Goal: Task Accomplishment & Management: Use online tool/utility

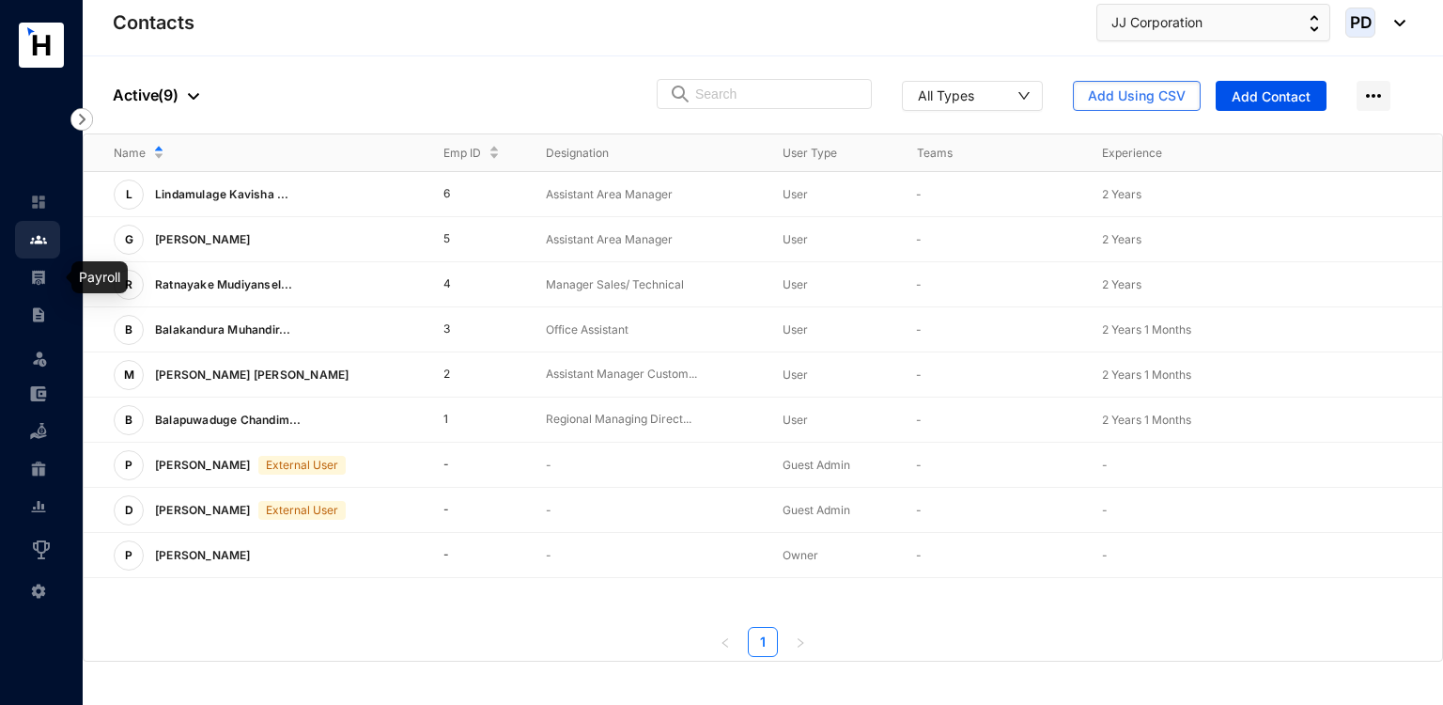
click at [34, 287] on link at bounding box center [53, 277] width 47 height 19
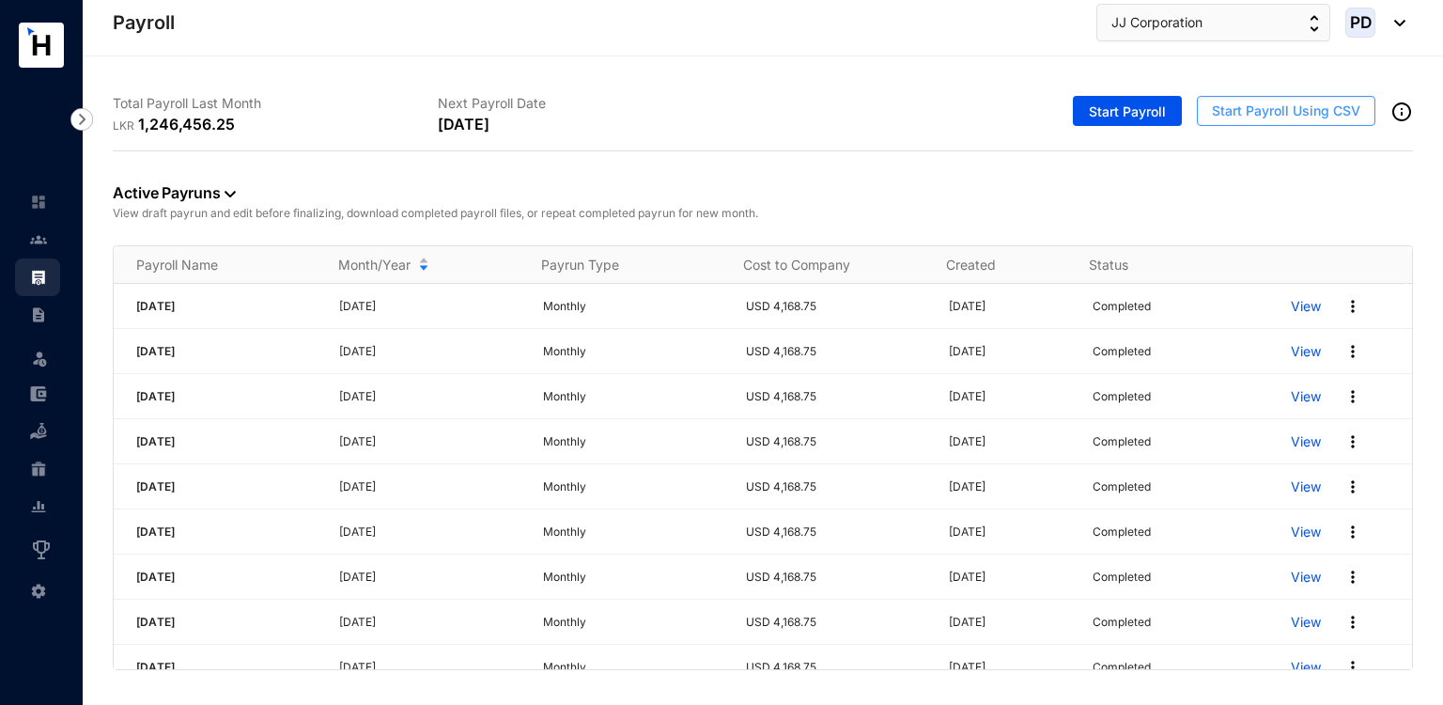
click at [1278, 104] on span "Start Payroll Using CSV" at bounding box center [1286, 110] width 148 height 19
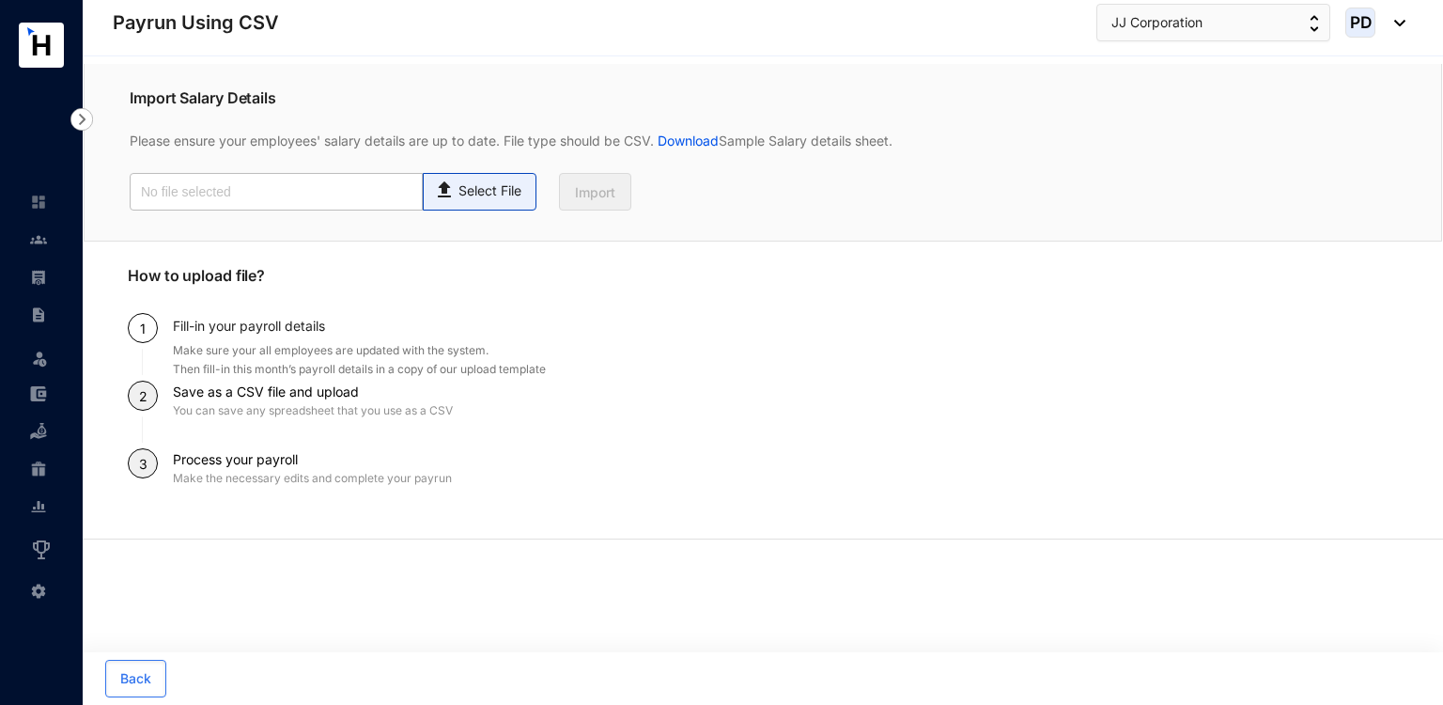
click at [522, 177] on div "Select File" at bounding box center [479, 187] width 93 height 27
click at [0, 0] on input "Select File" at bounding box center [0, 0] width 0 height 0
type input "Payroll Upload File.csv"
click at [615, 204] on button "Import" at bounding box center [595, 192] width 72 height 38
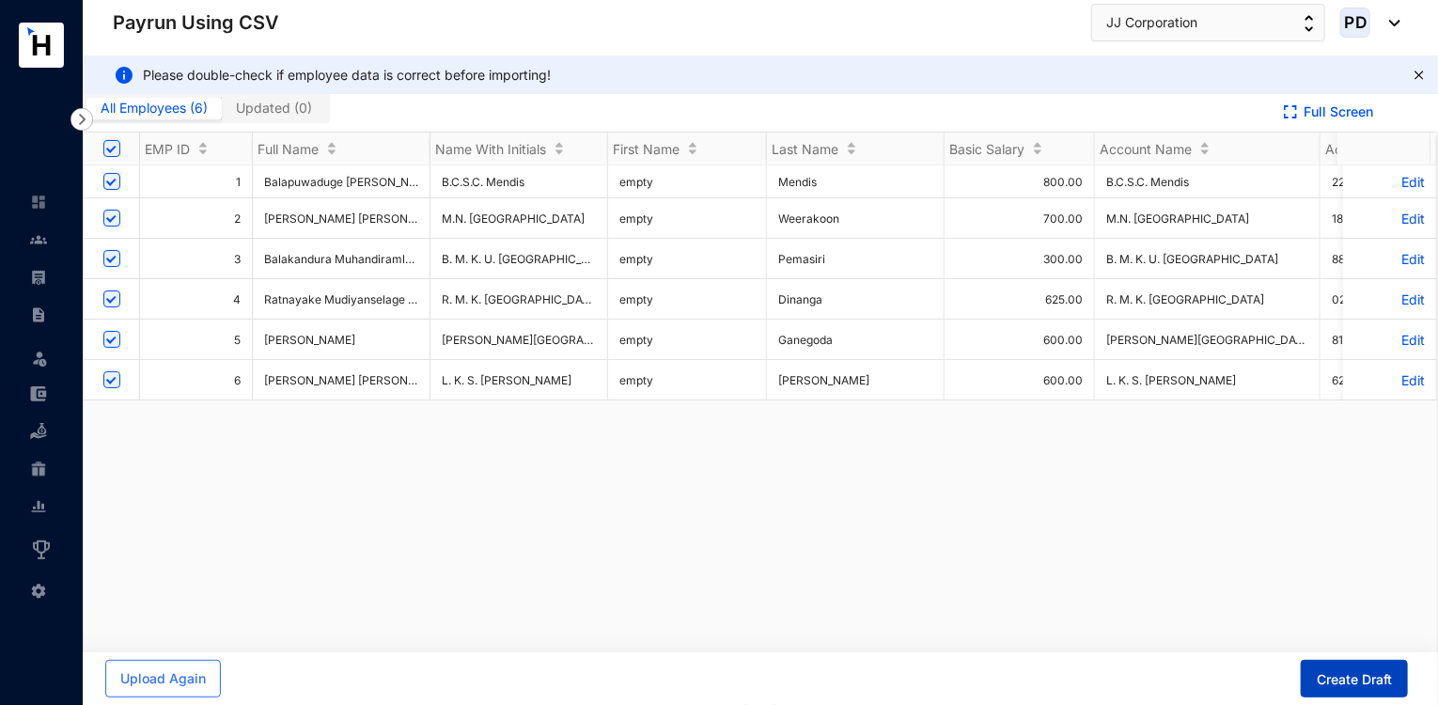
click at [1348, 678] on span "Create Draft" at bounding box center [1353, 679] width 75 height 19
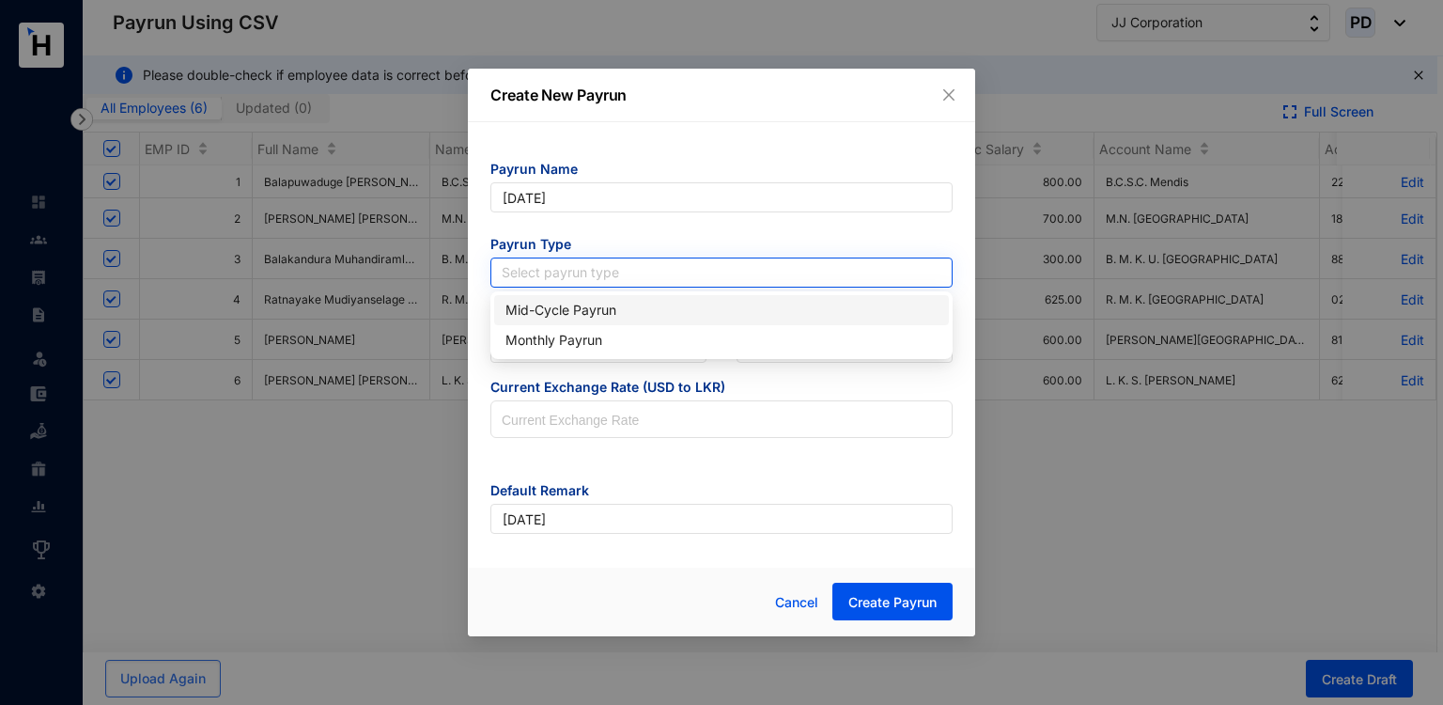
click at [666, 268] on input "search" at bounding box center [722, 272] width 440 height 28
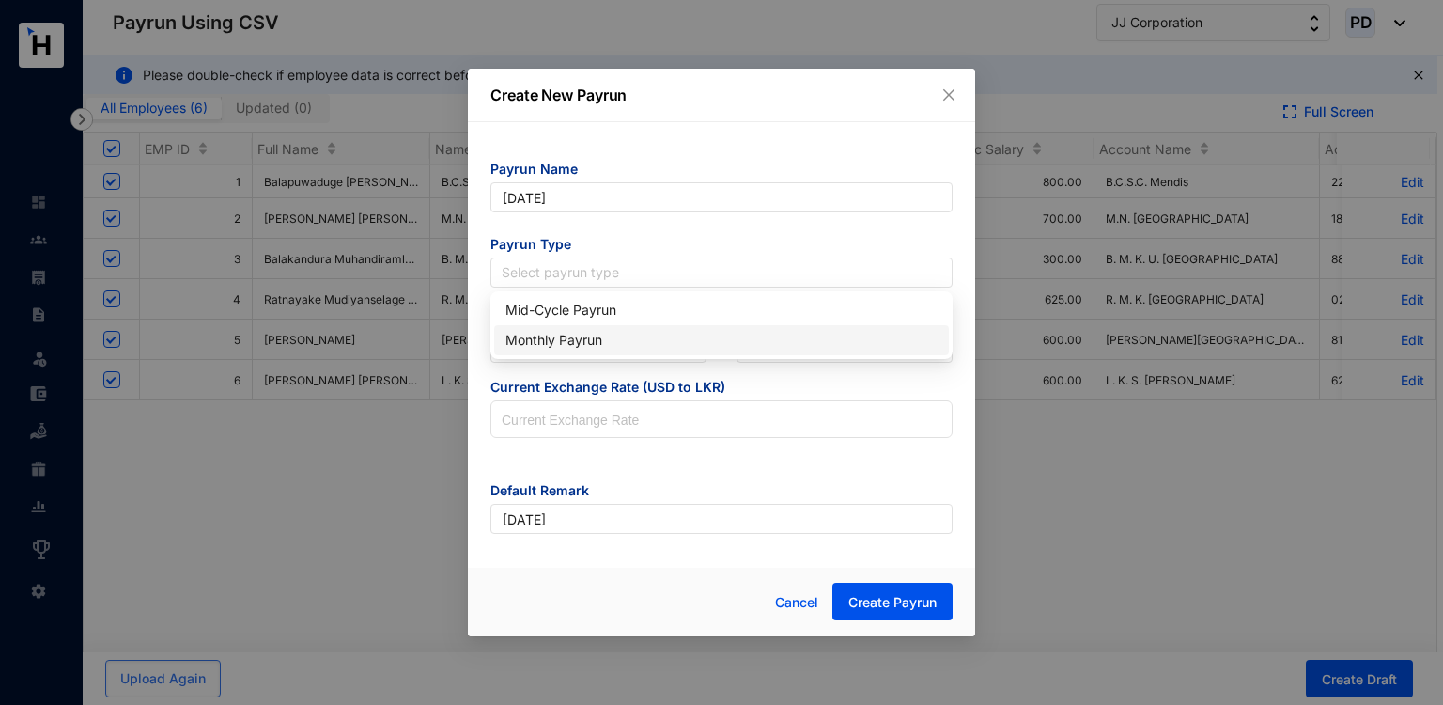
click at [547, 335] on div "Monthly Payrun" at bounding box center [722, 340] width 432 height 21
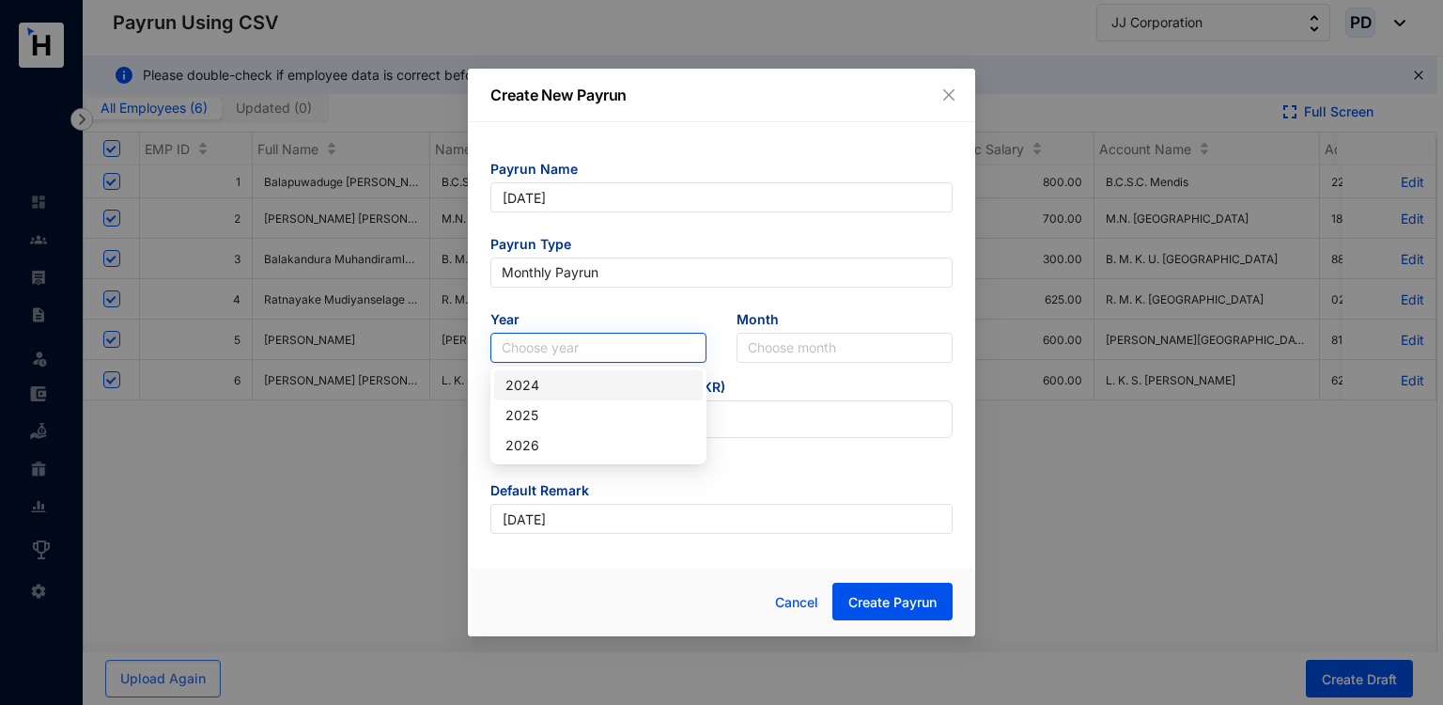
click at [547, 341] on input "search" at bounding box center [599, 348] width 194 height 28
click at [537, 405] on div "2025" at bounding box center [599, 415] width 186 height 21
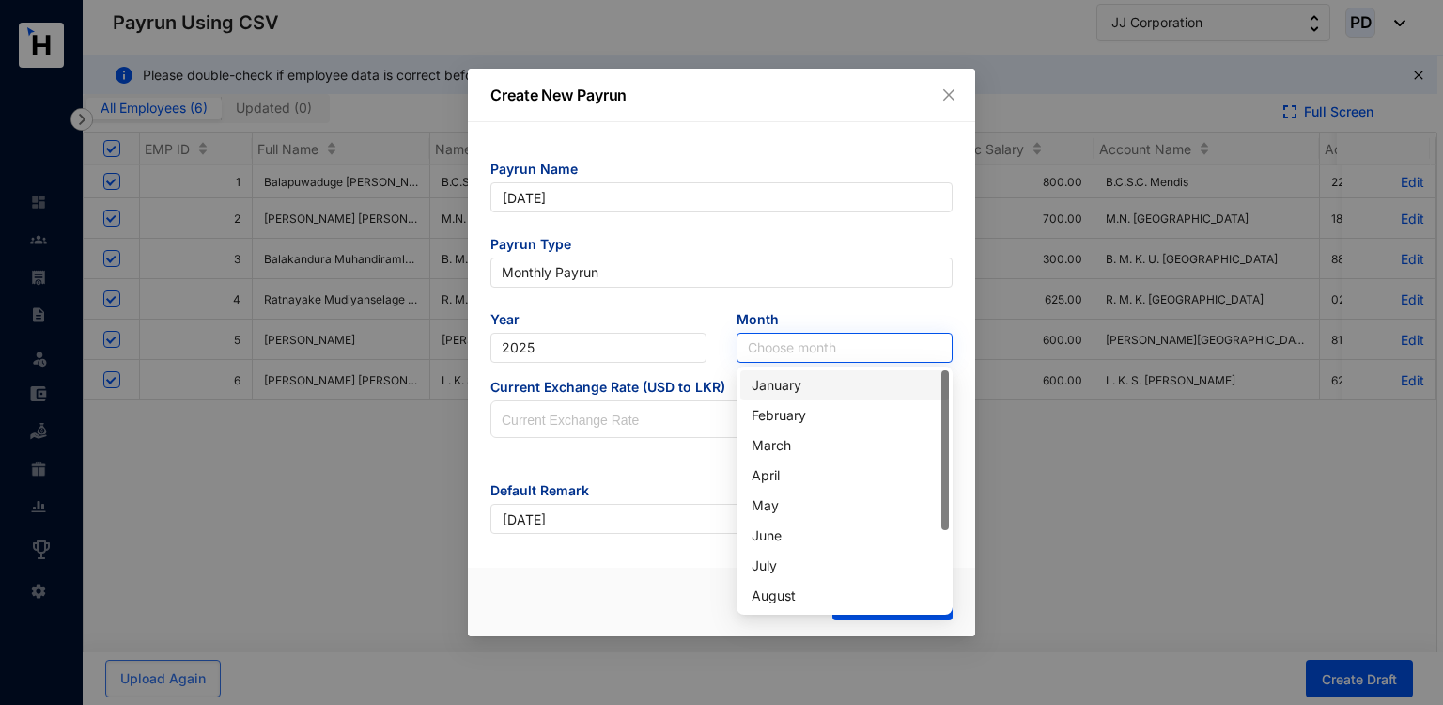
click at [838, 341] on input "search" at bounding box center [845, 348] width 194 height 28
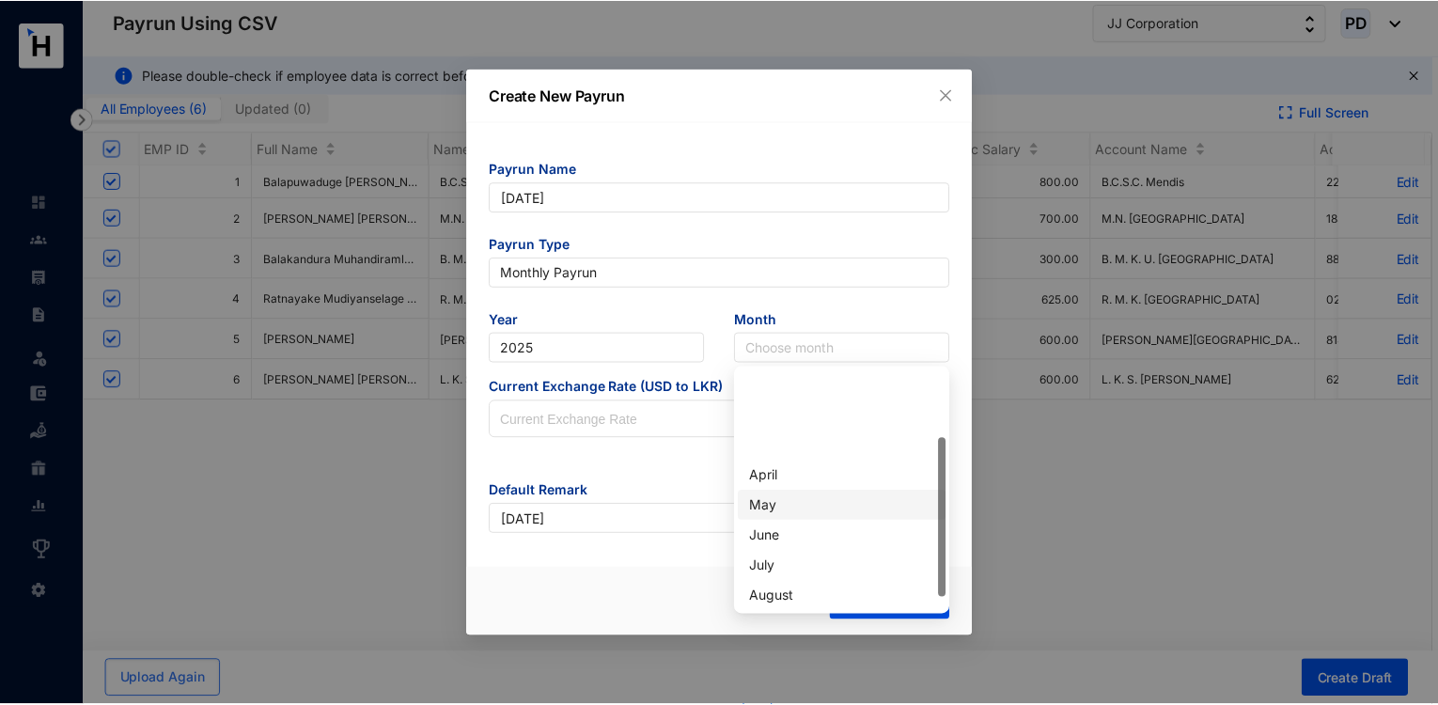
scroll to position [103, 0]
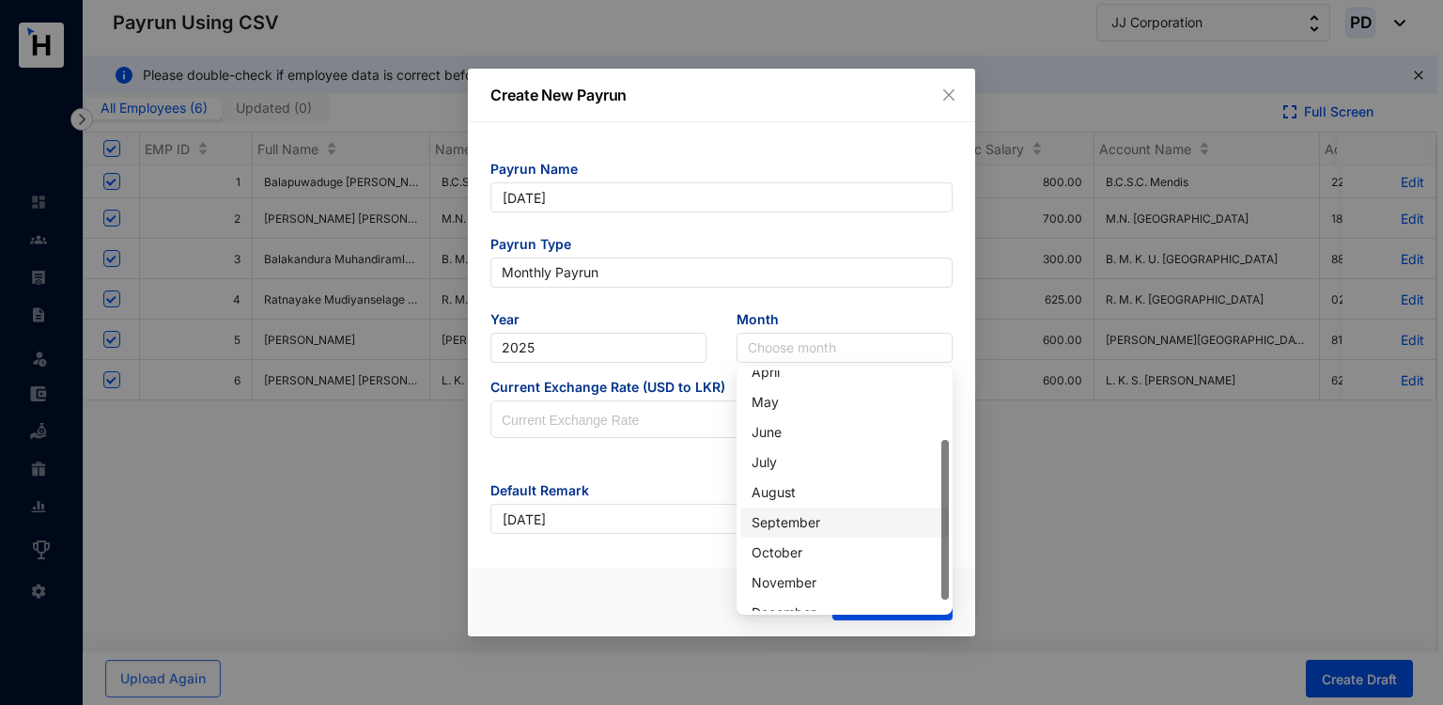
click at [790, 517] on div "September" at bounding box center [845, 522] width 186 height 21
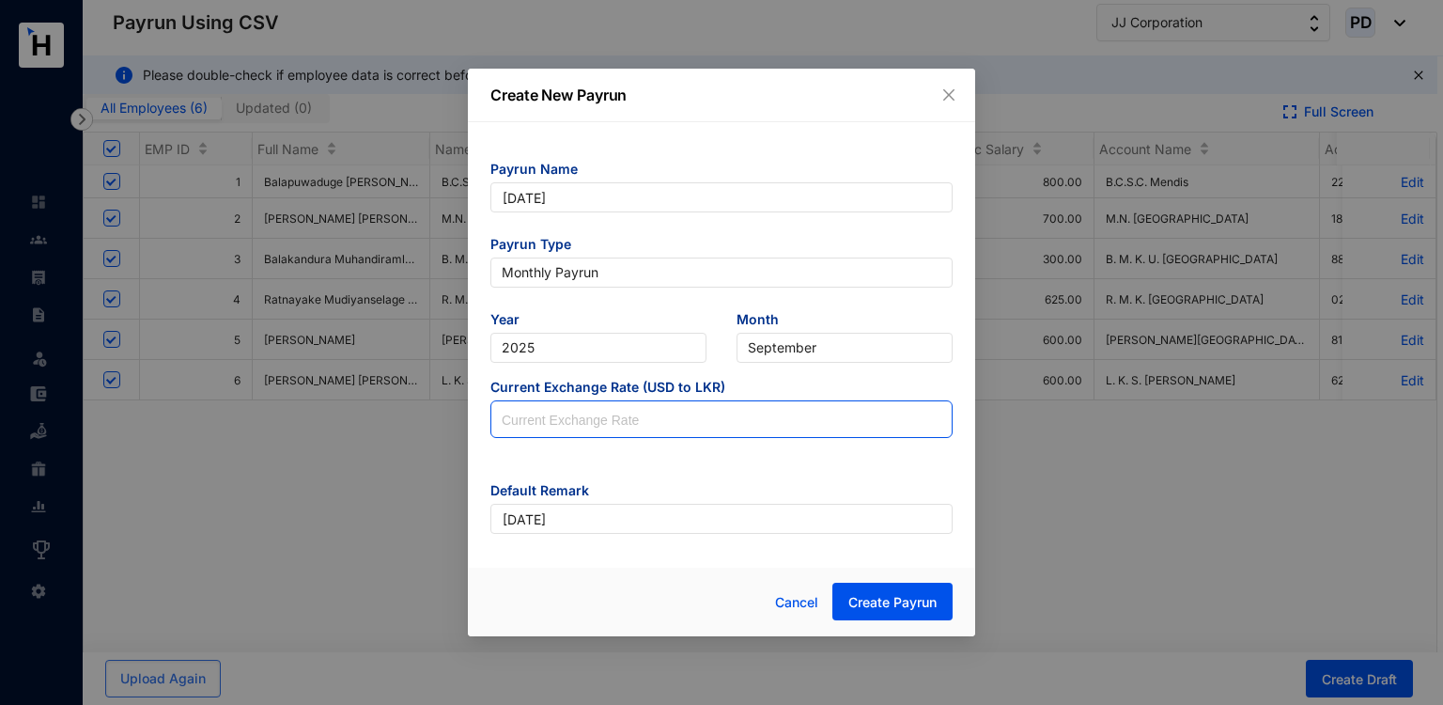
click at [649, 421] on input at bounding box center [721, 420] width 460 height 38
type input "300"
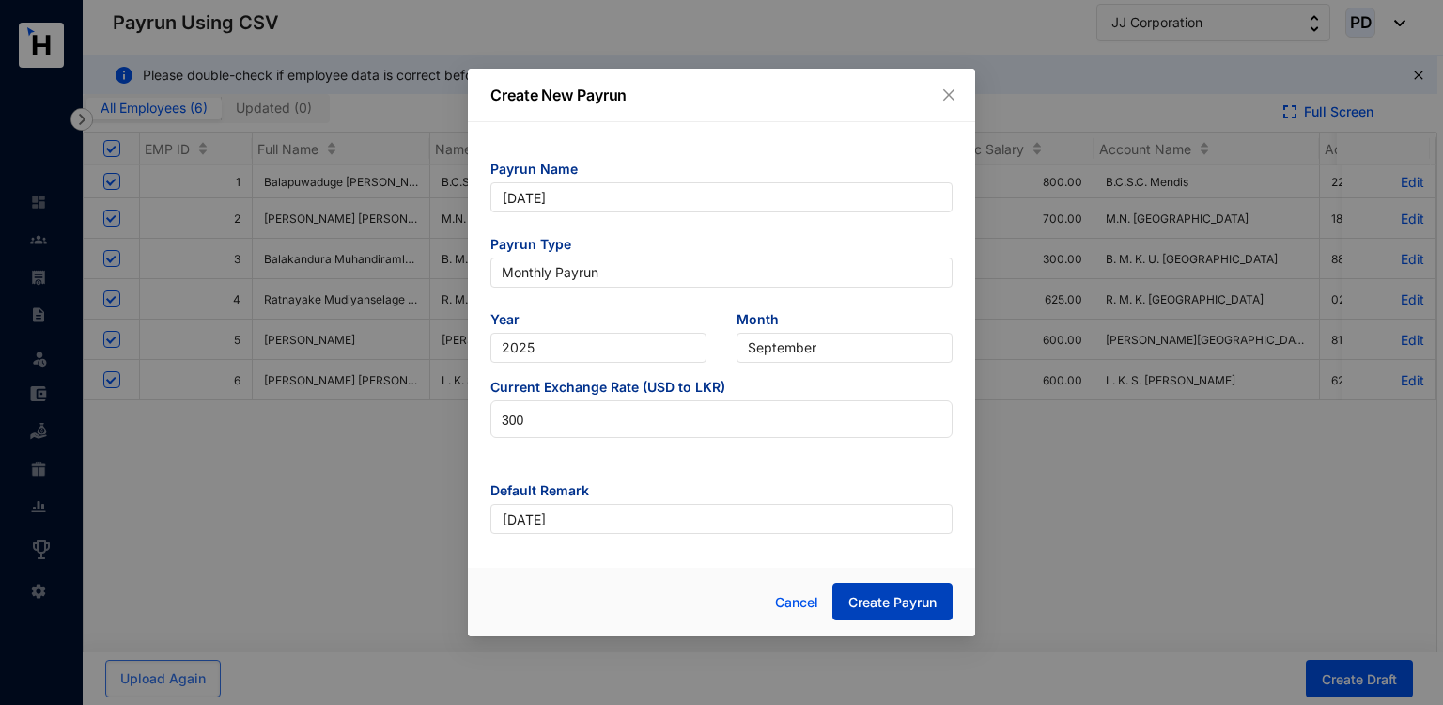
click at [936, 609] on span "Create Payrun" at bounding box center [892, 602] width 88 height 19
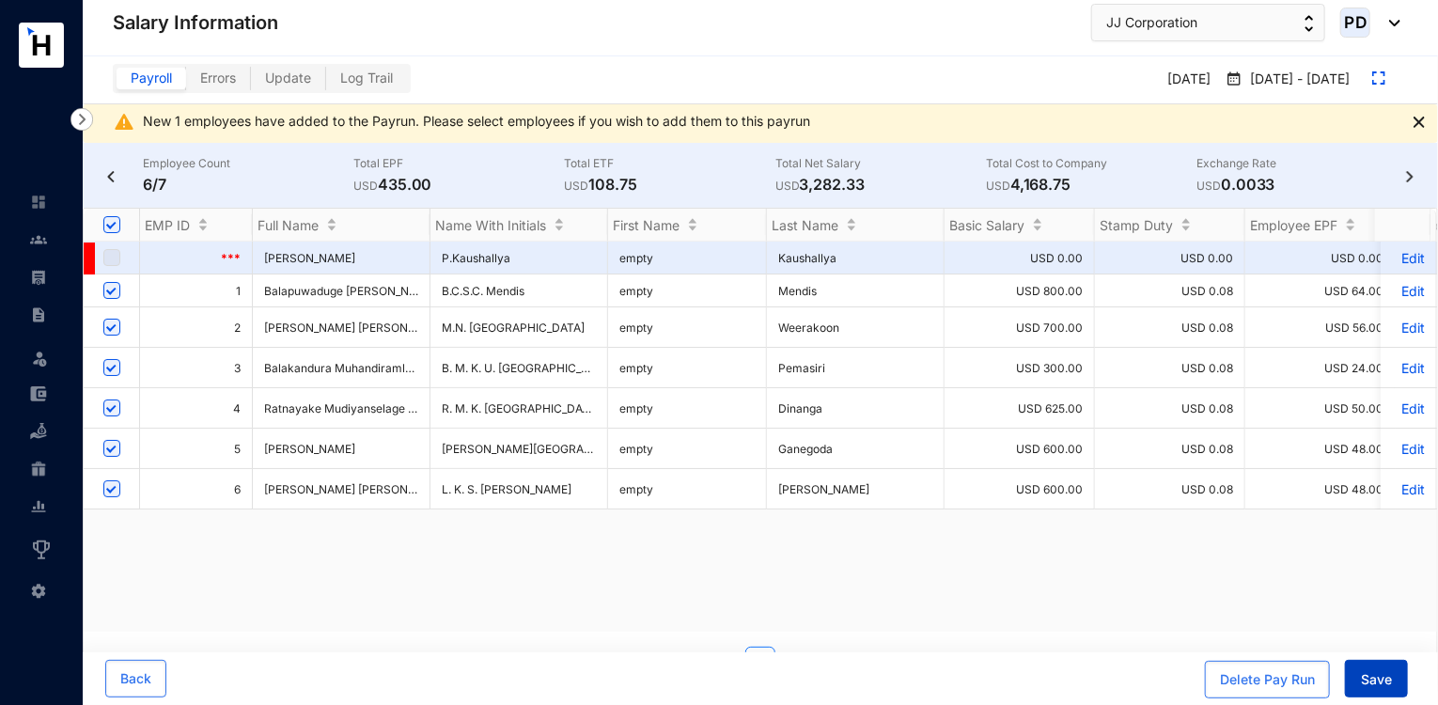
click at [1388, 667] on button "Save" at bounding box center [1376, 679] width 63 height 38
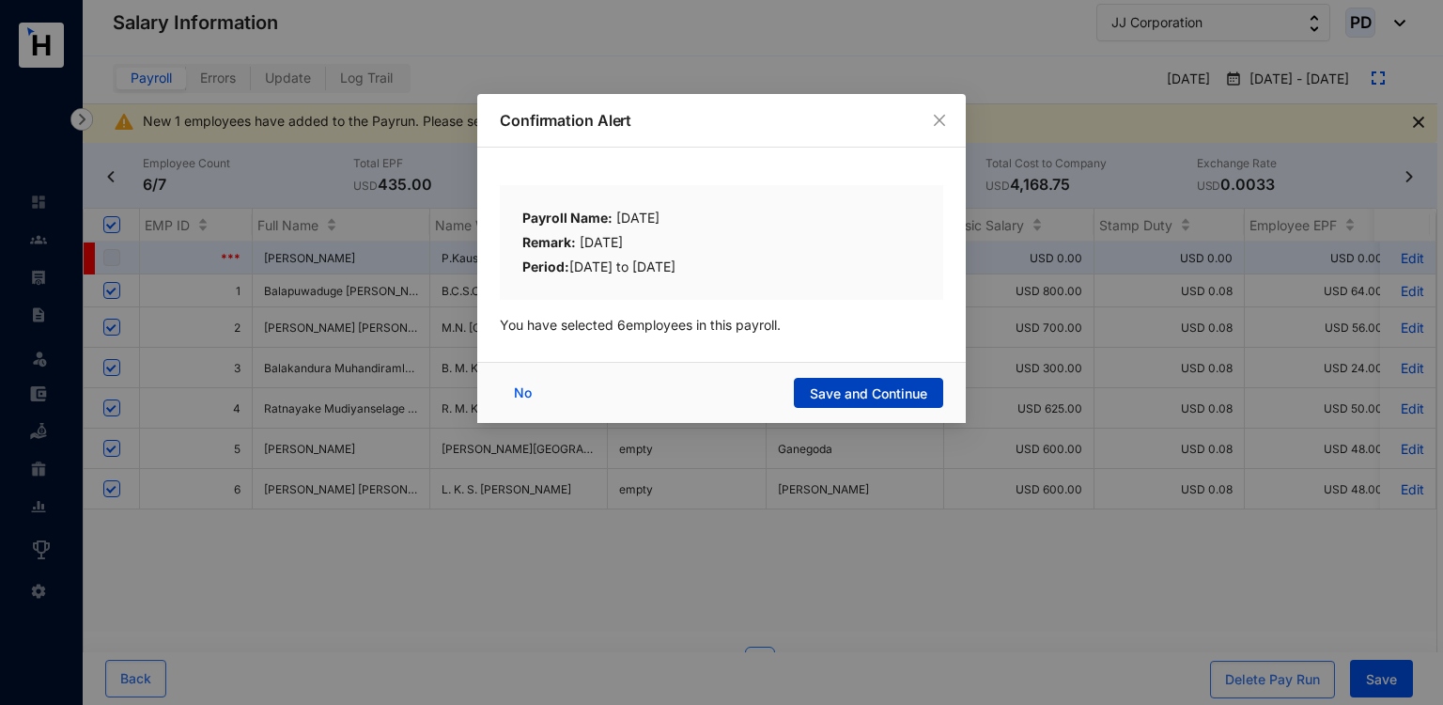
click at [848, 400] on span "Save and Continue" at bounding box center [868, 393] width 117 height 19
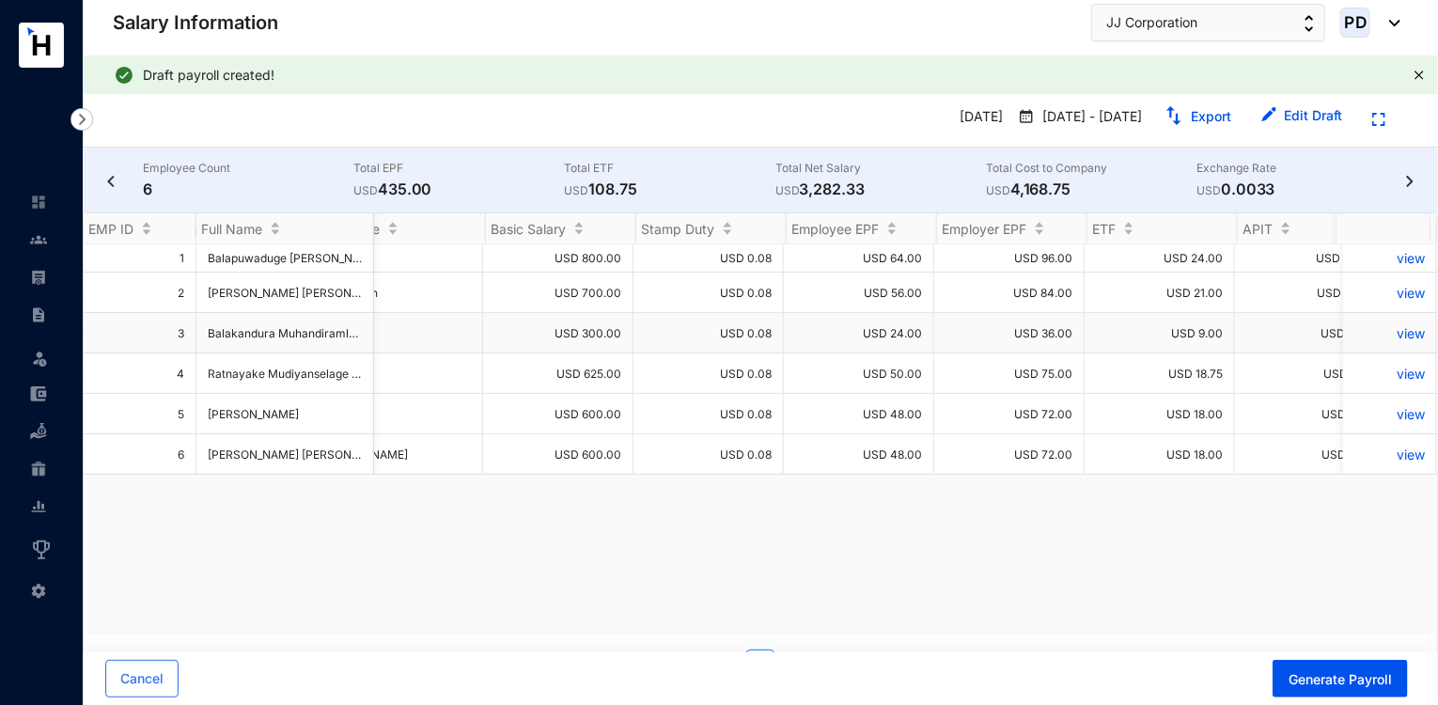
scroll to position [0, 405]
click at [1213, 121] on link "Export" at bounding box center [1211, 116] width 40 height 16
click at [1184, 43] on header "Salary Information JJ Corporation PD" at bounding box center [760, 28] width 1355 height 56
click at [1181, 26] on span "JJ Corporation" at bounding box center [1151, 22] width 91 height 21
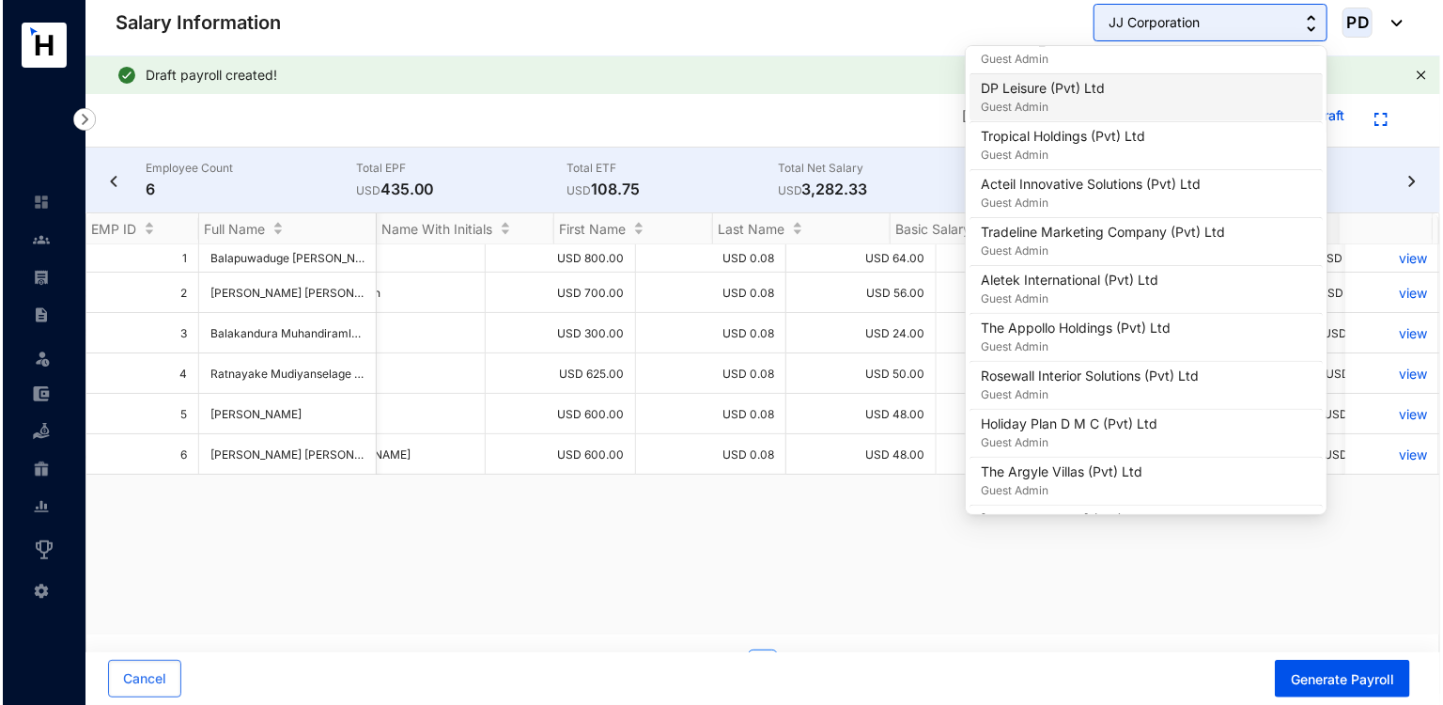
scroll to position [1208, 0]
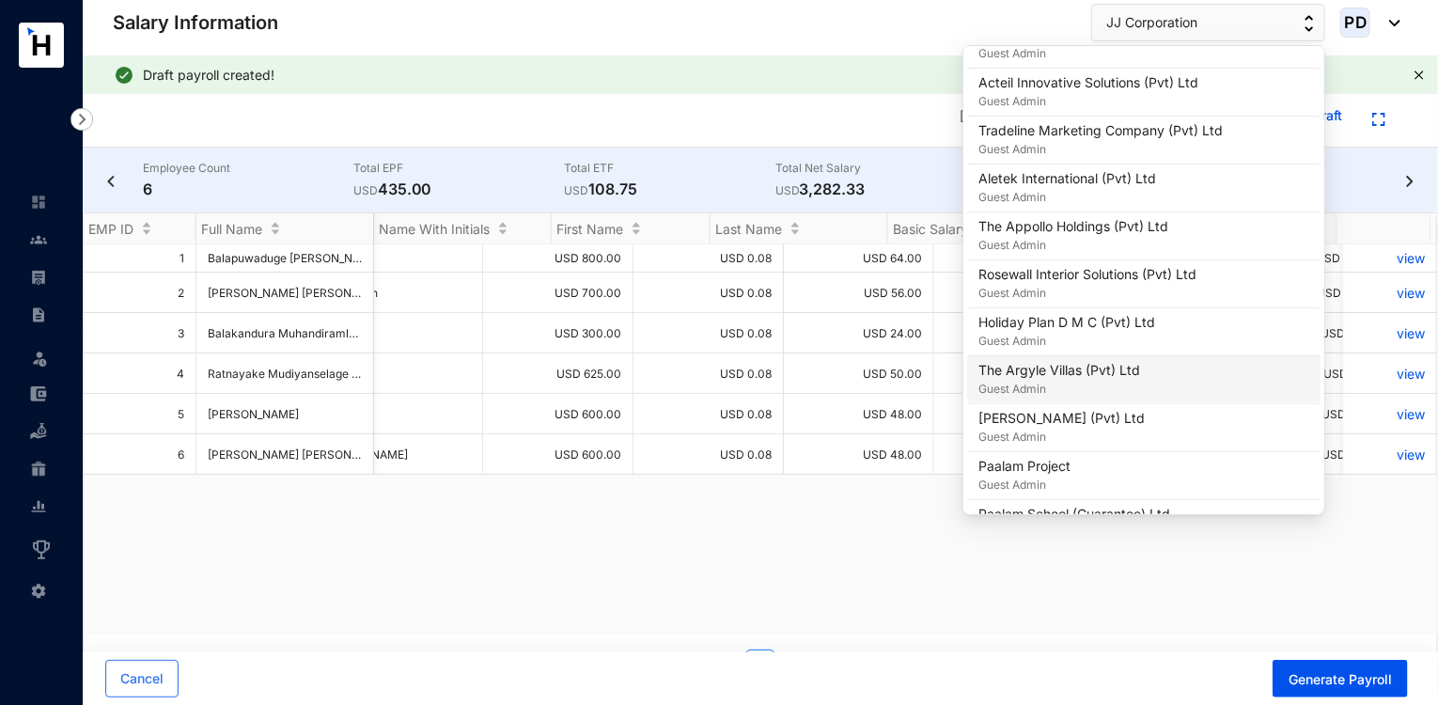
click at [1101, 364] on p "The Argyle Villas (Pvt) Ltd" at bounding box center [1059, 370] width 162 height 19
